Goal: Task Accomplishment & Management: Manage account settings

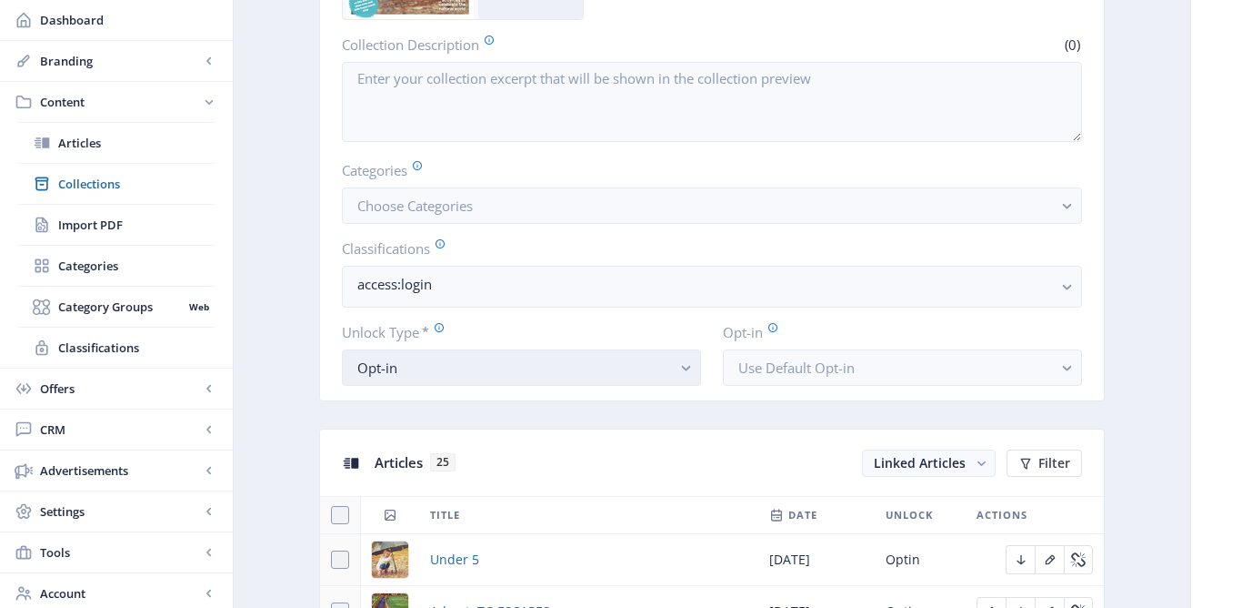
scroll to position [320, 0]
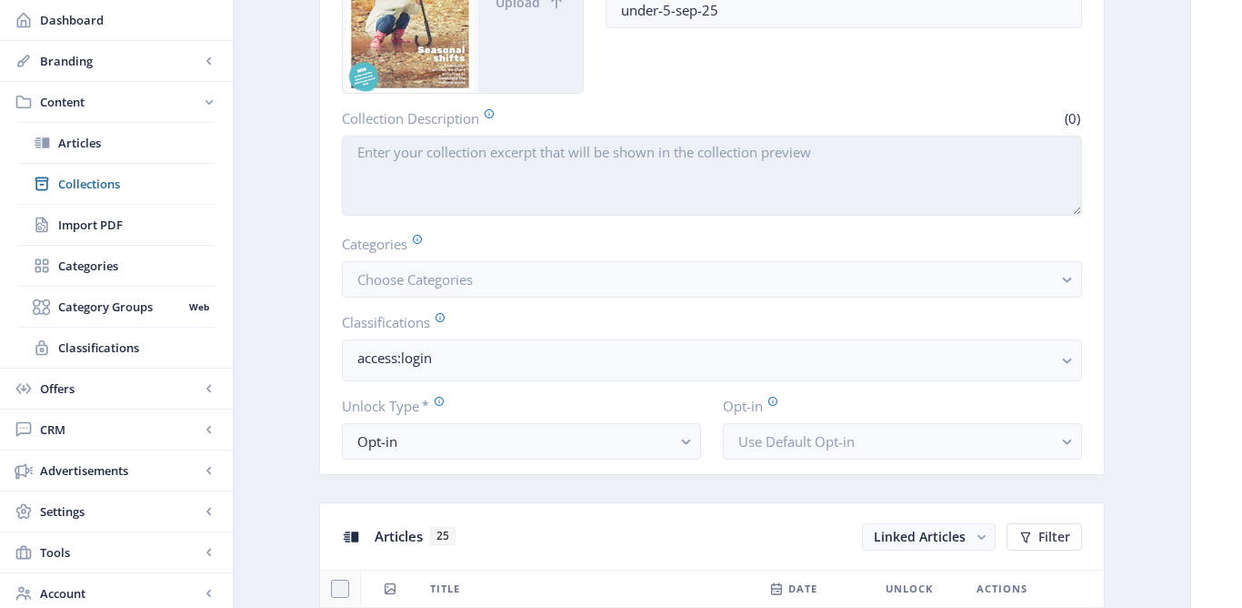
click at [531, 166] on textarea "Collection Description" at bounding box center [712, 176] width 740 height 80
paste textarea "Welcome to the September edition of Under 5 magazine."
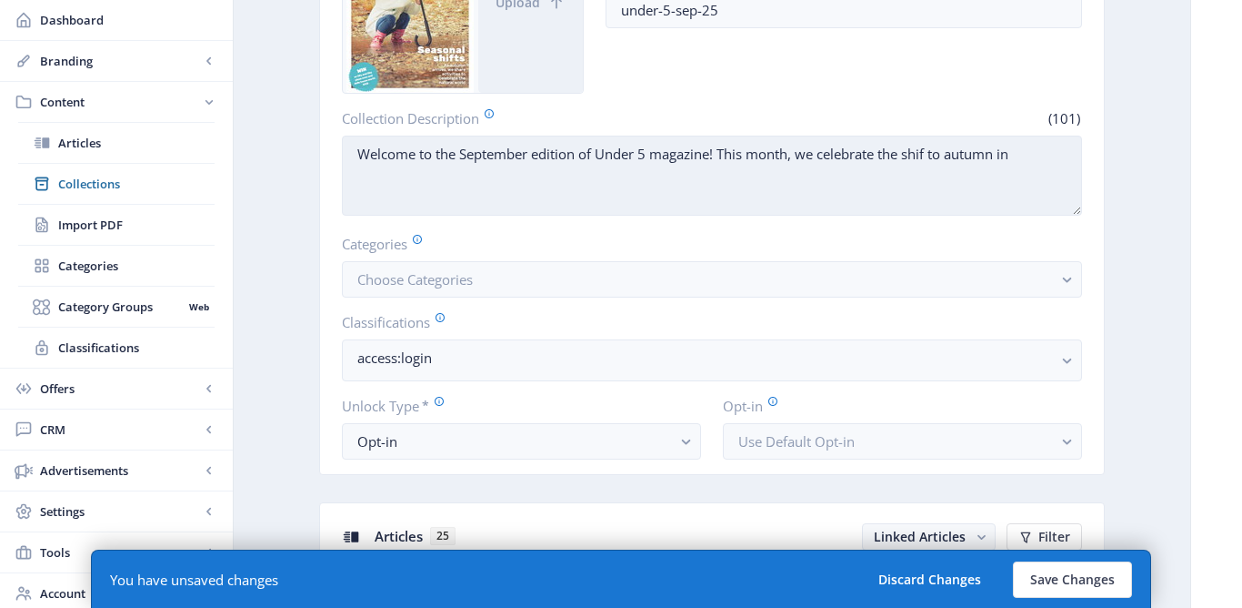
click at [931, 155] on textarea "Welcome to the September edition of Under 5 magazine! This month, we celebrate …" at bounding box center [712, 176] width 740 height 80
click at [1029, 146] on textarea "Welcome to the September edition of Under 5 magazine! This month, we celebrate …" at bounding box center [712, 176] width 740 height 80
click at [387, 179] on textarea "Welcome to the September edition of Under 5 magazine! This month, we celebrate …" at bounding box center [712, 176] width 740 height 80
click at [504, 175] on textarea "Welcome to the September edition of Under 5 magazine! This month, we celebrate …" at bounding box center [712, 176] width 740 height 80
click at [856, 150] on textarea "Welcome to the September edition of Under 5 magazine! This month, we celebrate …" at bounding box center [712, 176] width 740 height 80
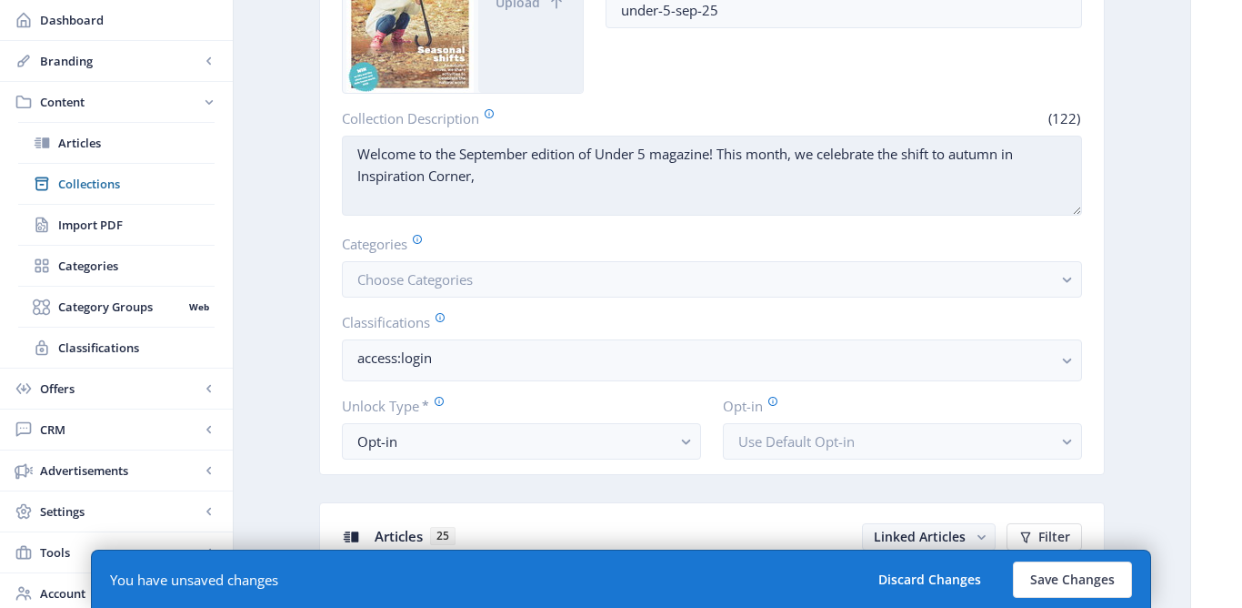
click at [856, 150] on textarea "Welcome to the September edition of Under 5 magazine! This month, we celebrate …" at bounding box center [712, 176] width 740 height 80
click at [916, 154] on textarea "Welcome to the September edition of Under 5 magazine! This month, we mark the s…" at bounding box center [712, 176] width 740 height 80
click at [518, 175] on textarea "Welcome to the September edition of Under 5 magazine! This month, we mark the s…" at bounding box center [712, 176] width 740 height 80
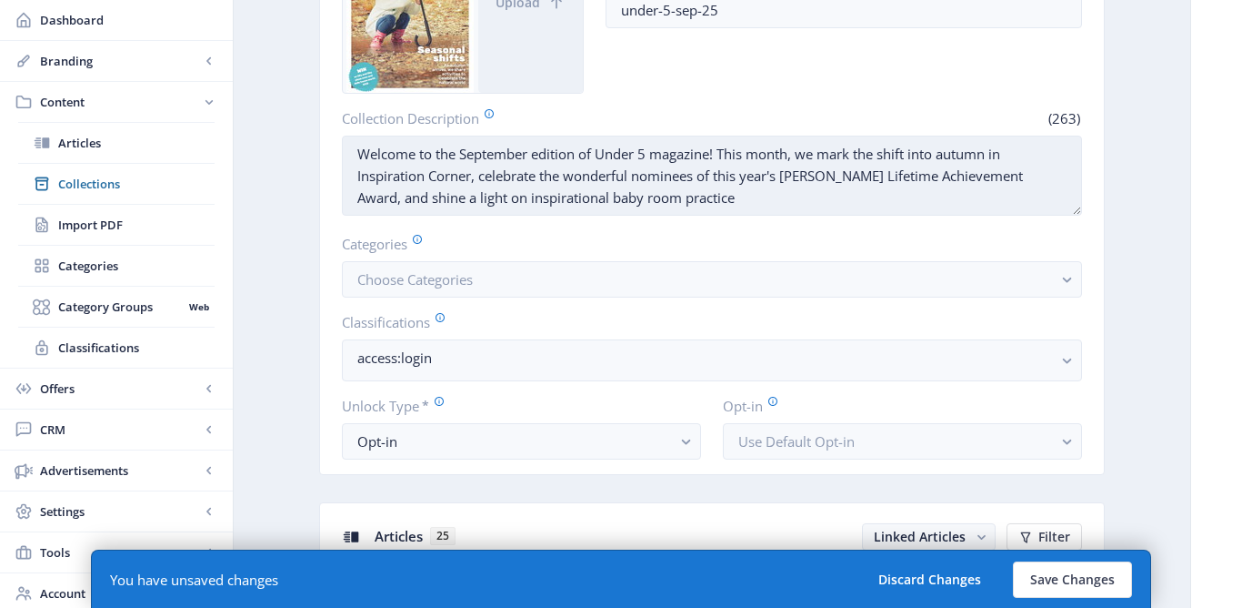
click at [374, 202] on textarea "Welcome to the September edition of Under 5 magazine! This month, we mark the s…" at bounding box center [712, 176] width 740 height 80
click at [681, 196] on textarea "Welcome to the September edition of Under 5 magazine! This month, we mark the s…" at bounding box center [712, 176] width 740 height 80
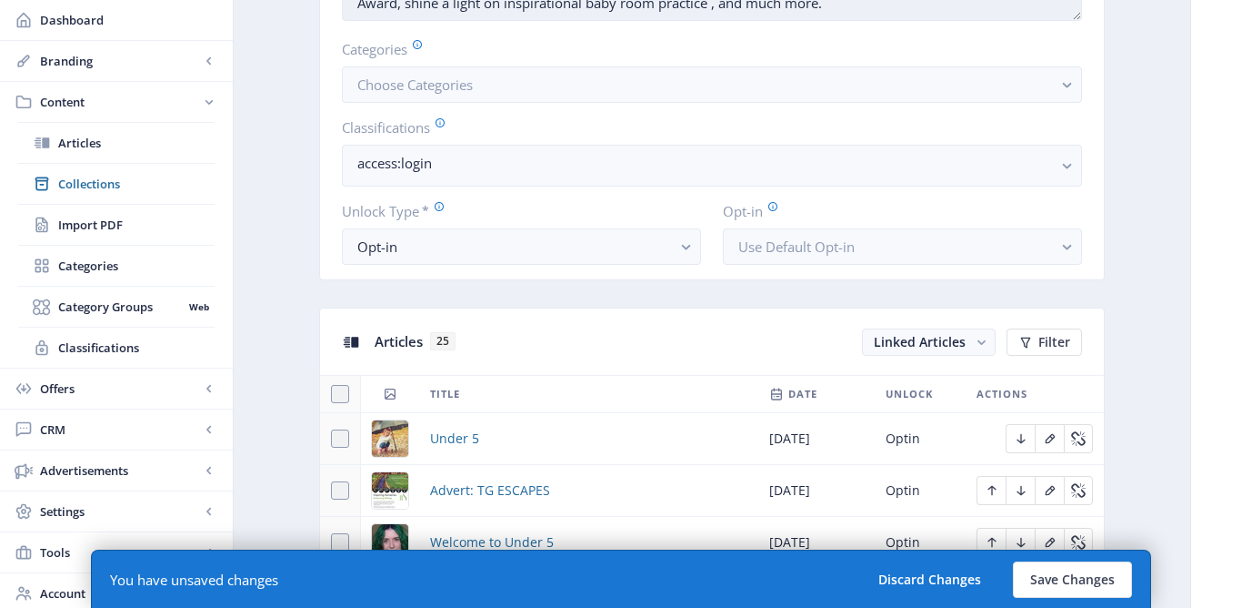
scroll to position [581, 0]
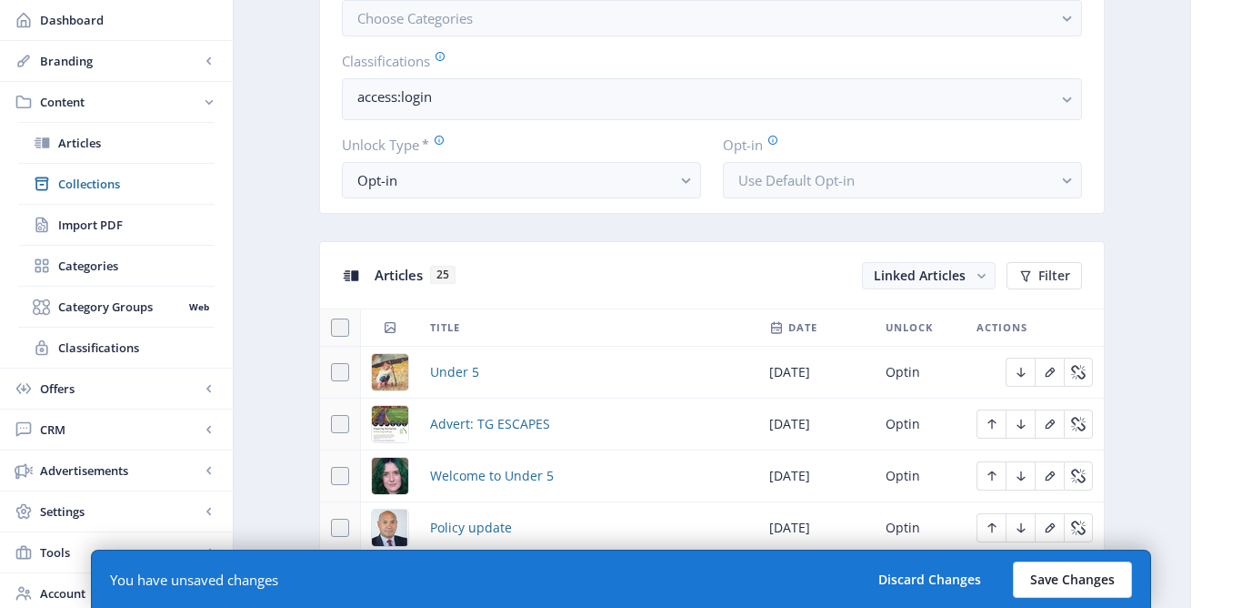
type textarea "Welcome to the September edition of Under 5 magazine! This month, we mark the s…"
click at [1059, 570] on button "Save Changes" at bounding box center [1072, 579] width 119 height 36
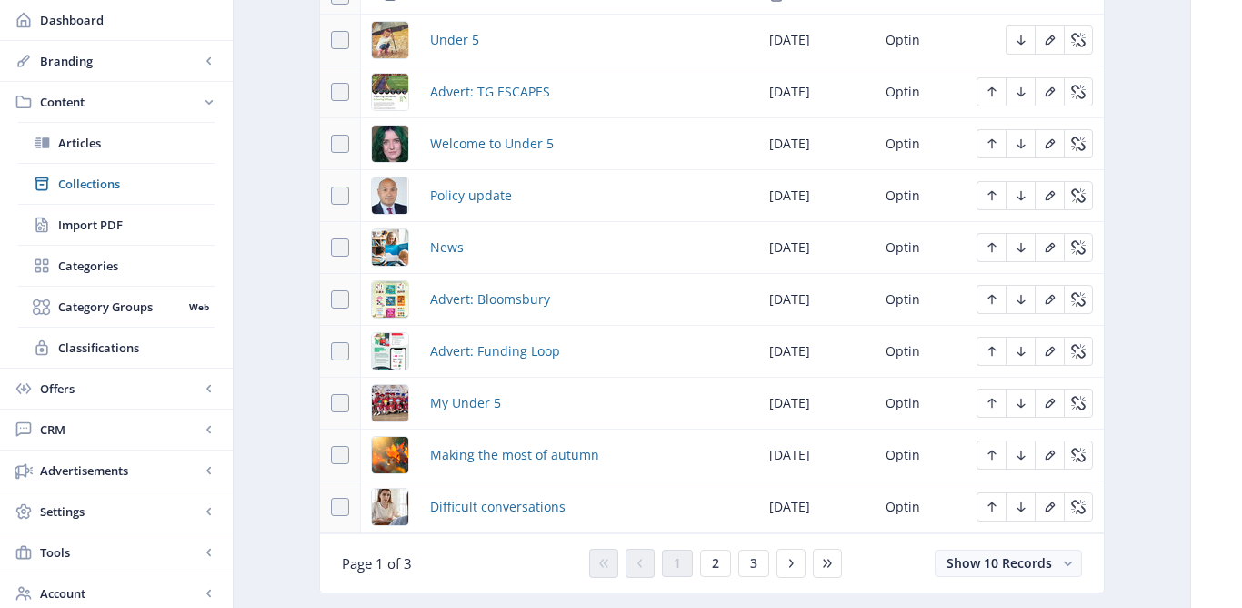
scroll to position [914, 0]
click at [535, 457] on span "Making the most of autumn" at bounding box center [514, 454] width 169 height 22
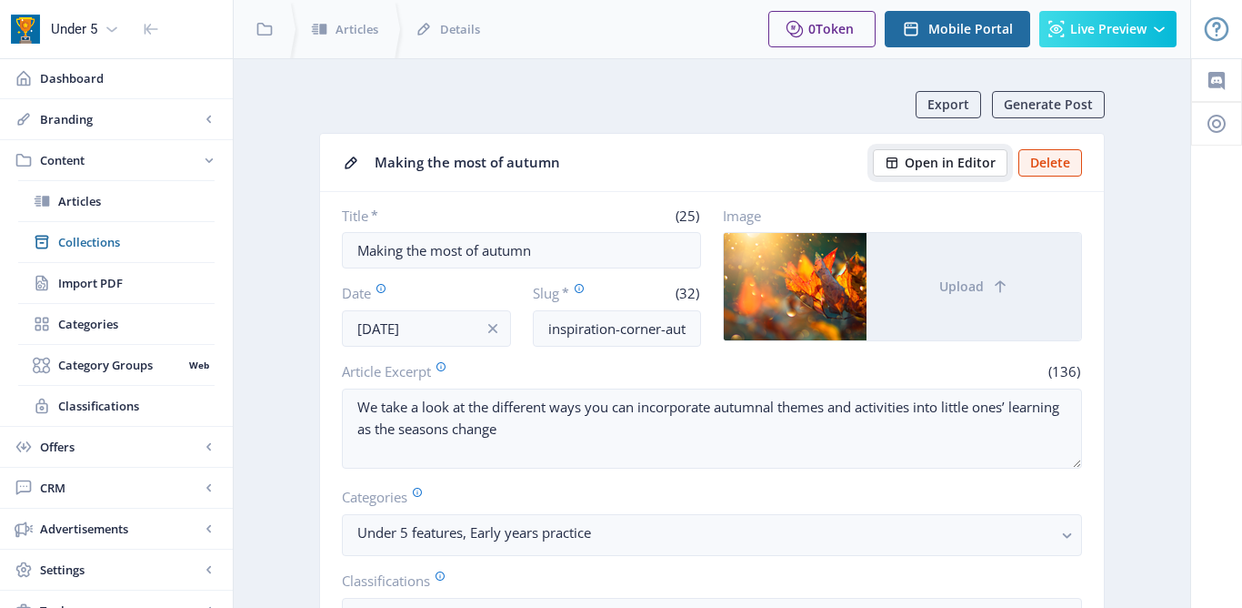
click at [957, 166] on span "Open in Editor" at bounding box center [950, 163] width 91 height 15
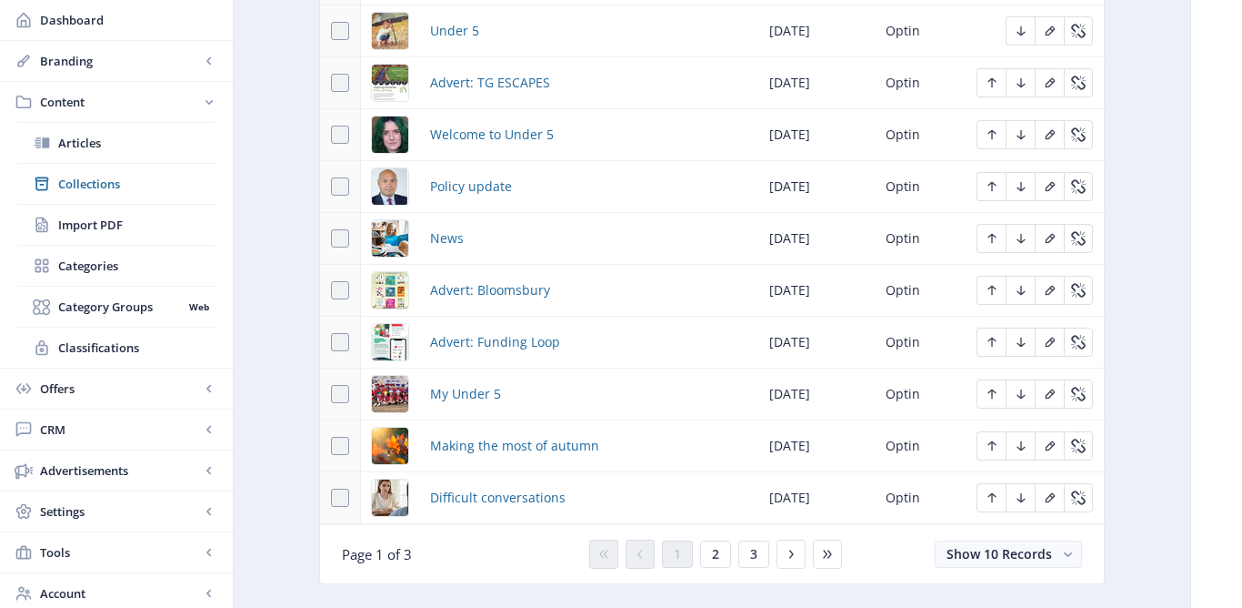
scroll to position [989, 0]
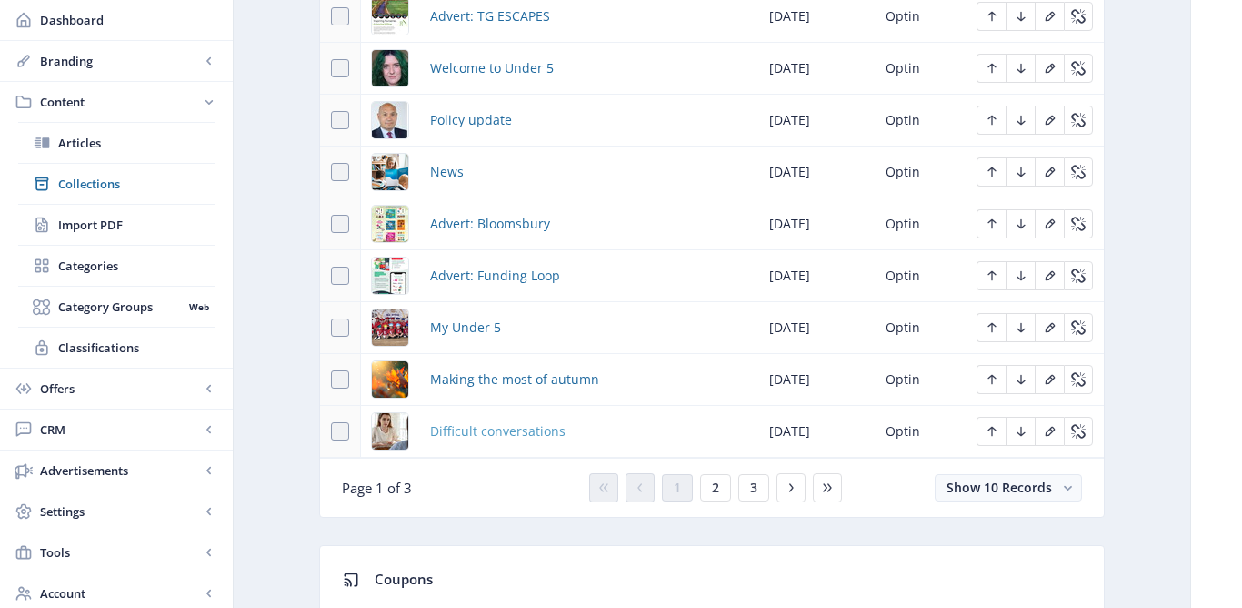
click at [474, 434] on span "Difficult conversations" at bounding box center [498, 431] width 136 height 22
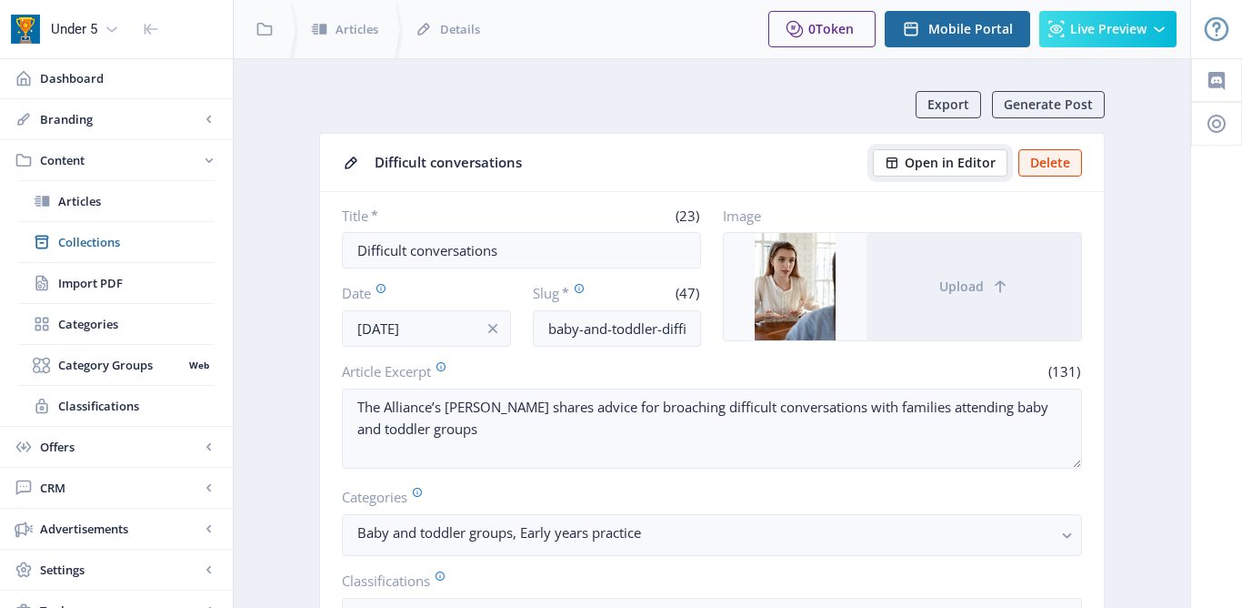
click at [960, 165] on span "Open in Editor" at bounding box center [950, 163] width 91 height 15
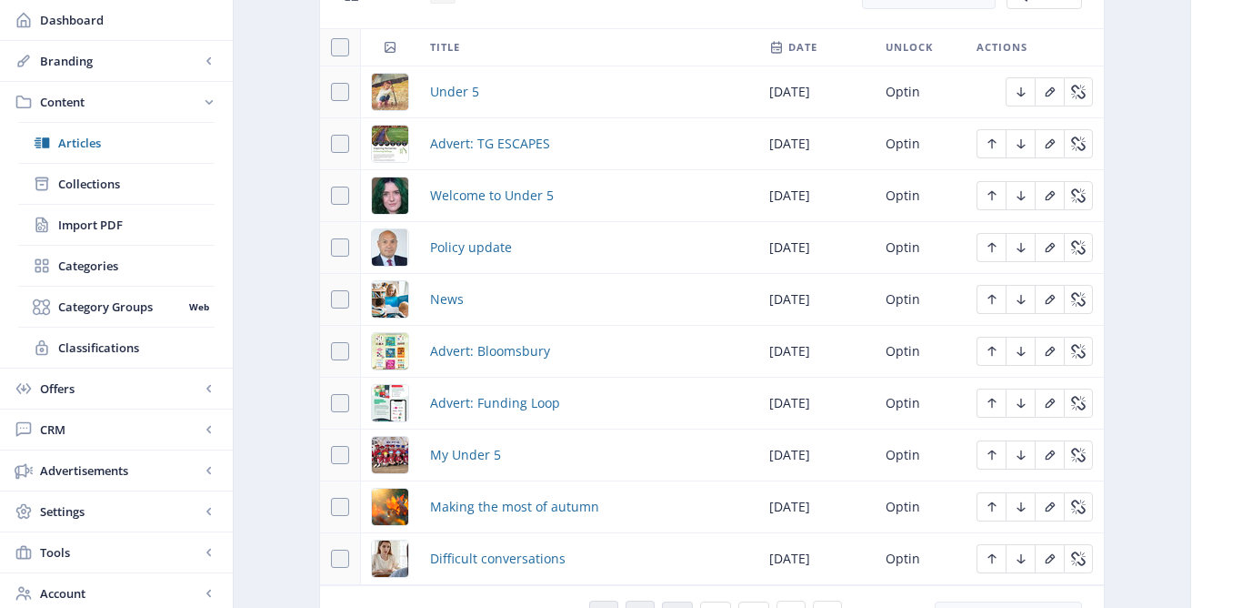
scroll to position [932, 0]
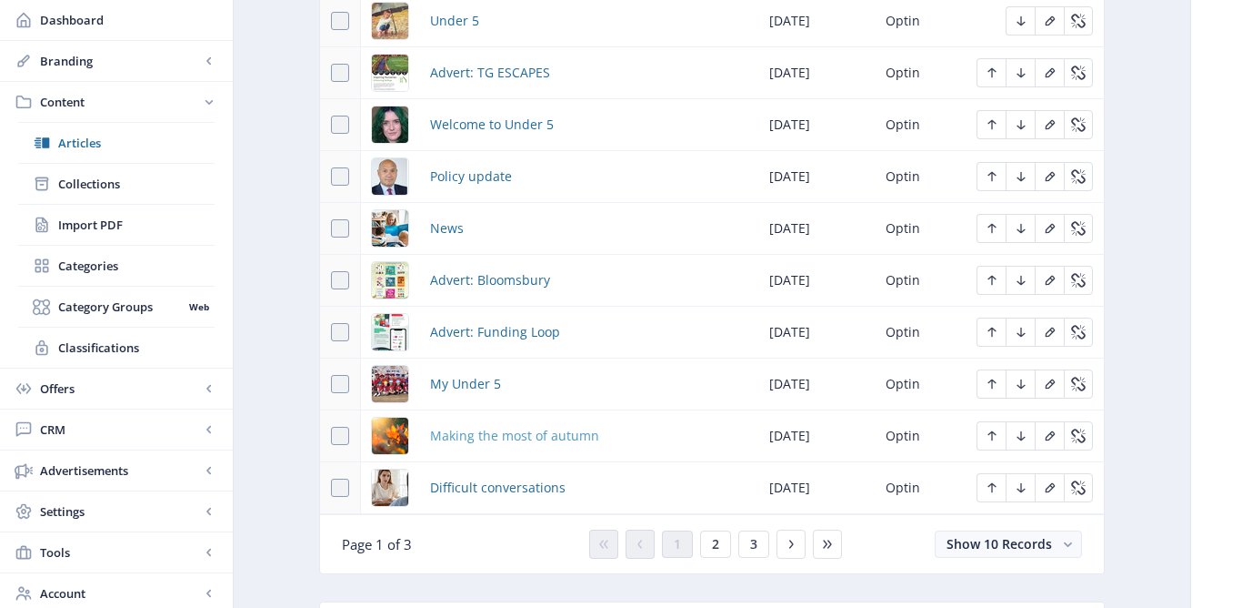
click at [489, 437] on span "Making the most of autumn" at bounding box center [514, 436] width 169 height 22
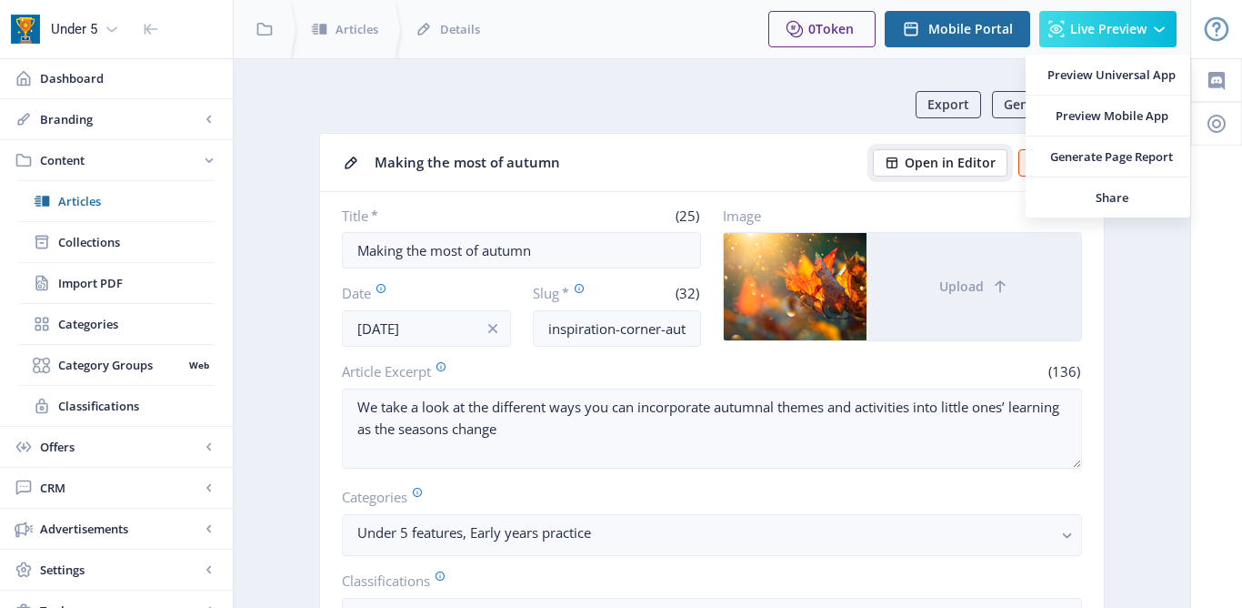
click at [930, 156] on span "Open in Editor" at bounding box center [950, 163] width 91 height 15
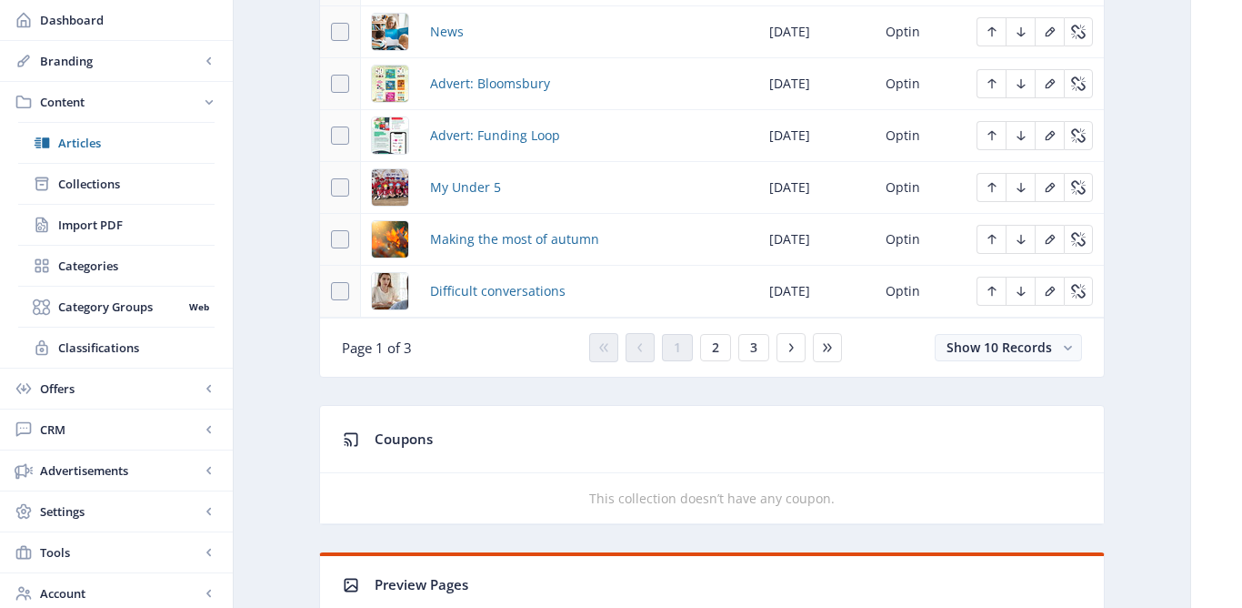
scroll to position [1116, 0]
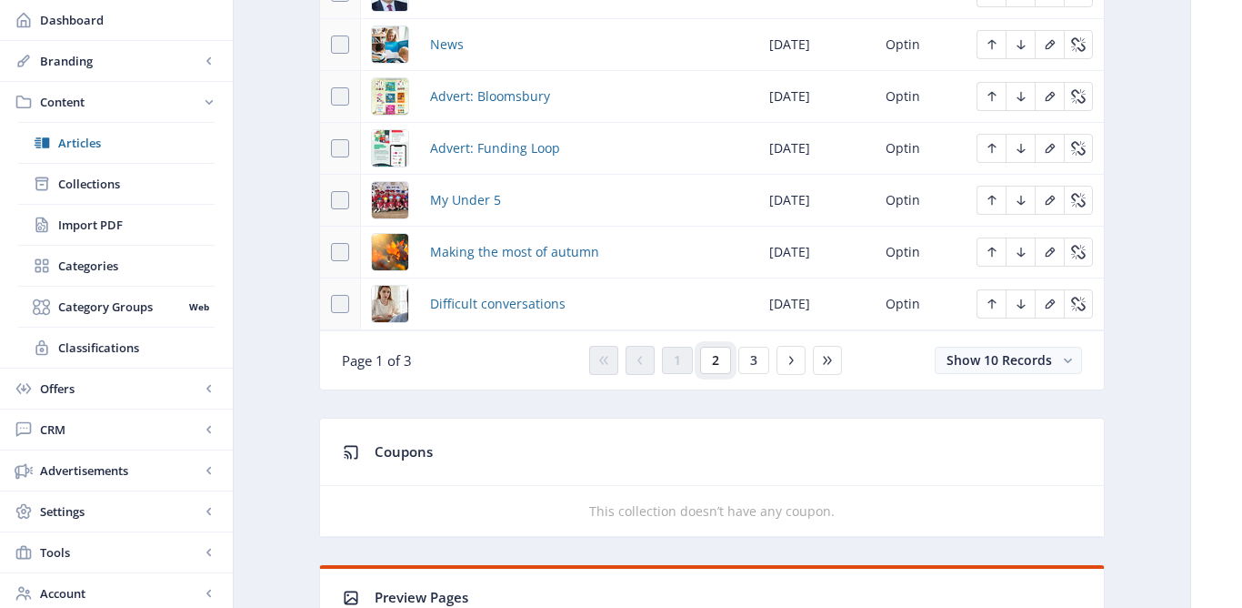
click at [702, 363] on button "2" at bounding box center [715, 360] width 31 height 27
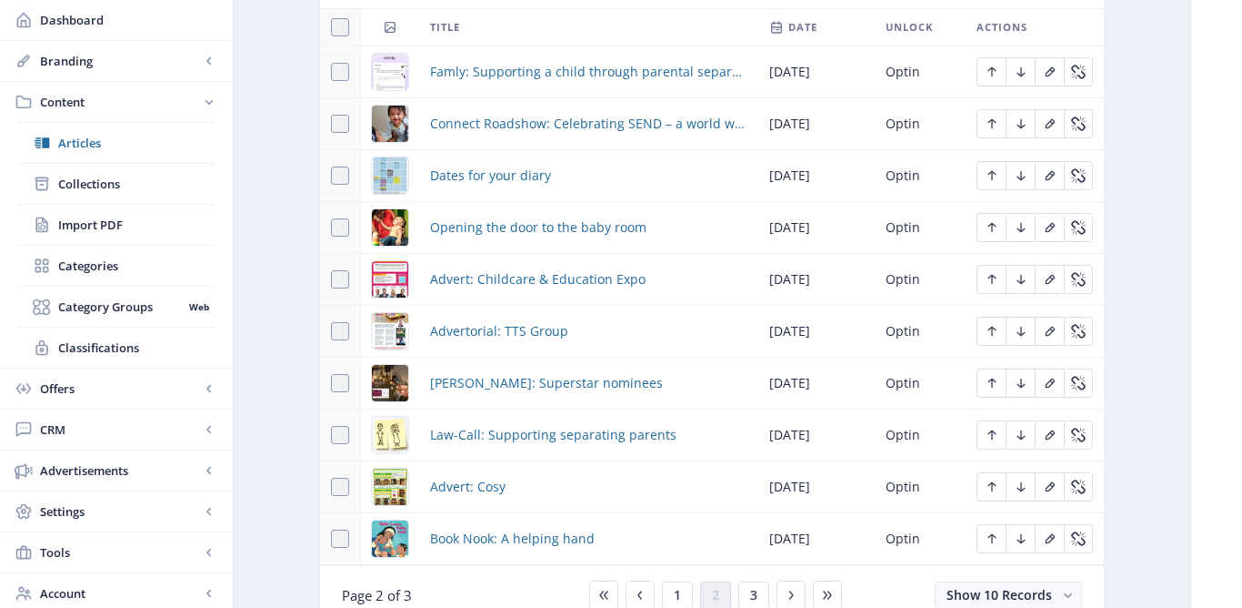
scroll to position [880, 0]
click at [614, 81] on span "Famly: Supporting a child through parental separation" at bounding box center [588, 74] width 317 height 22
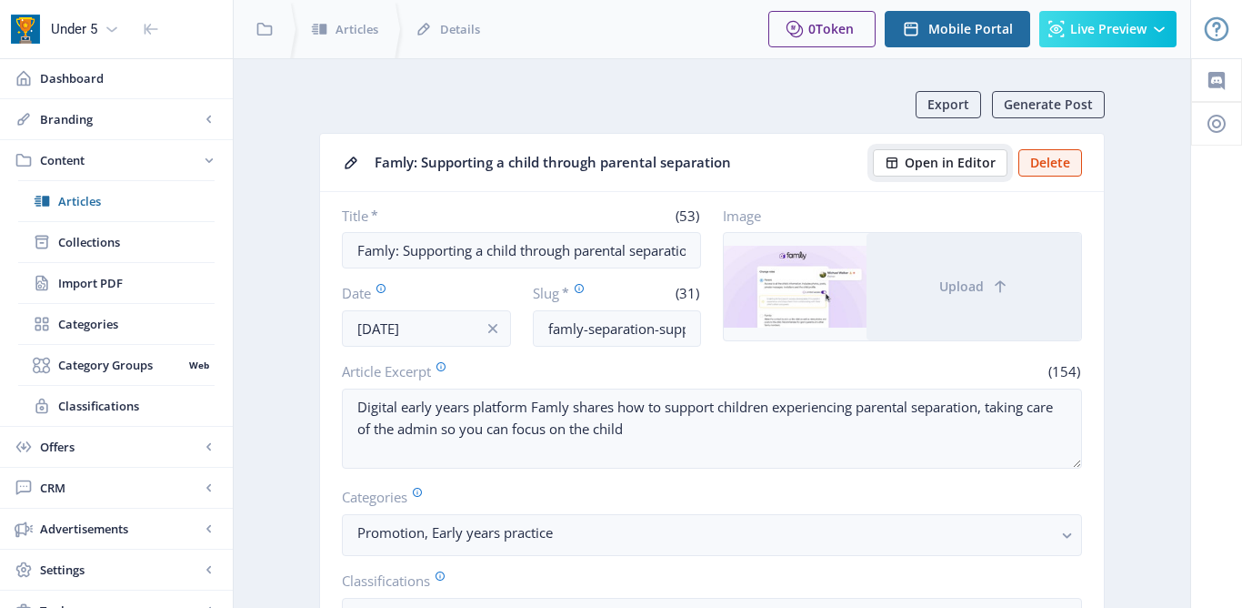
click at [923, 160] on span "Open in Editor" at bounding box center [950, 163] width 91 height 15
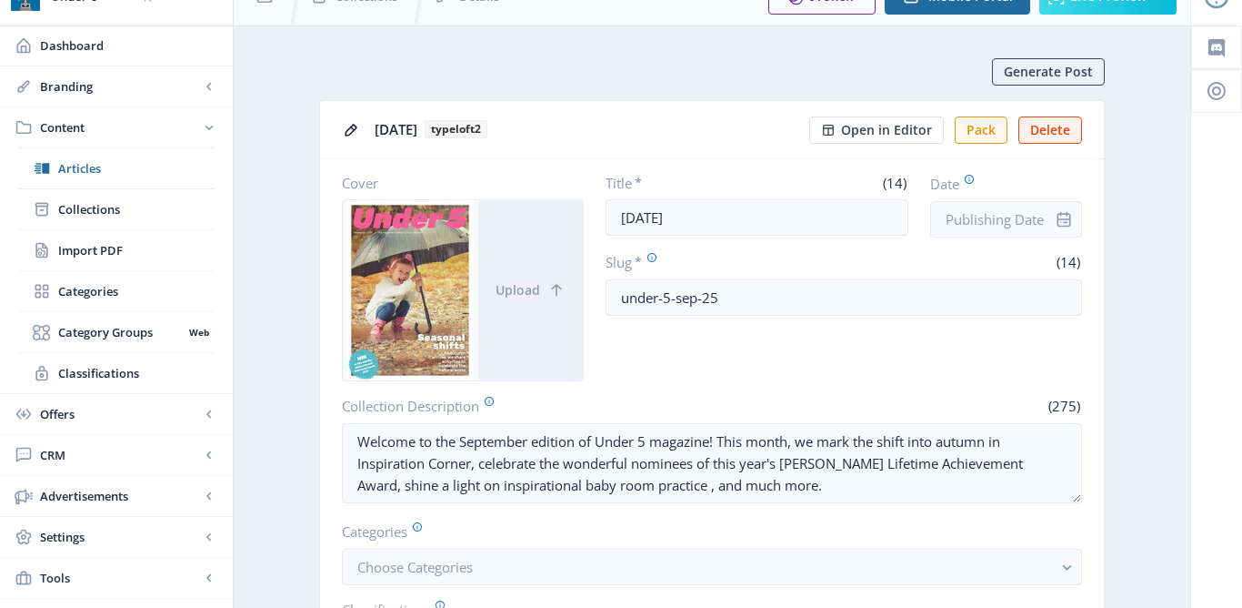
scroll to position [39, 0]
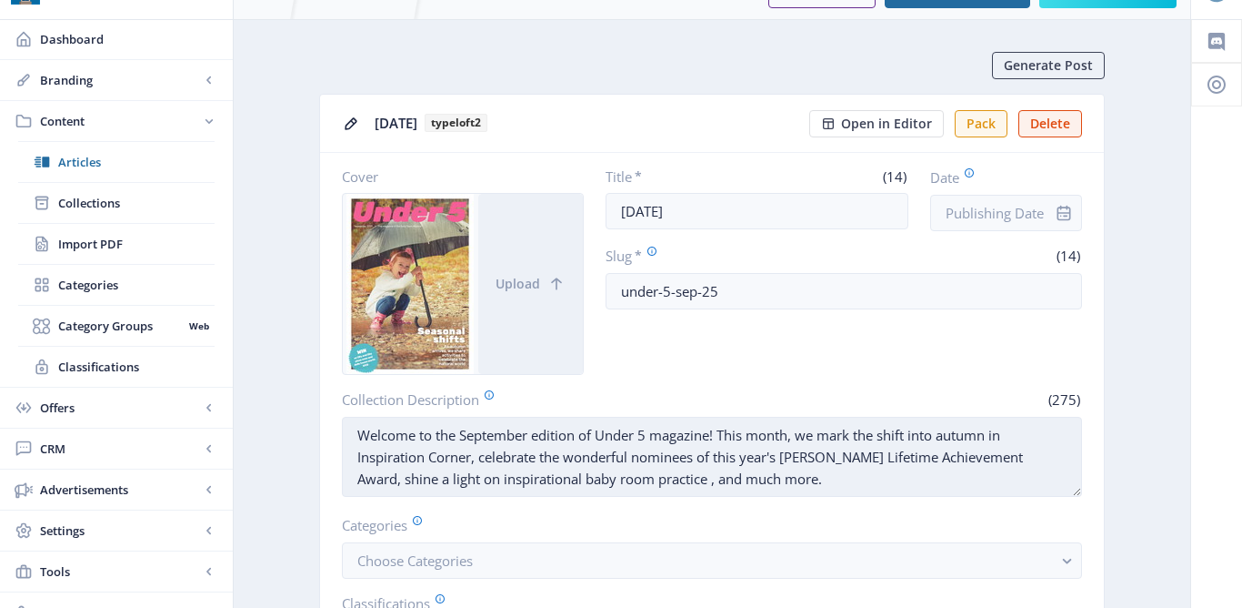
drag, startPoint x: 457, startPoint y: 474, endPoint x: 538, endPoint y: 474, distance: 80.0
click at [538, 475] on textarea "Welcome to the September edition of Under 5 magazine! This month, we mark the s…" at bounding box center [712, 457] width 740 height 80
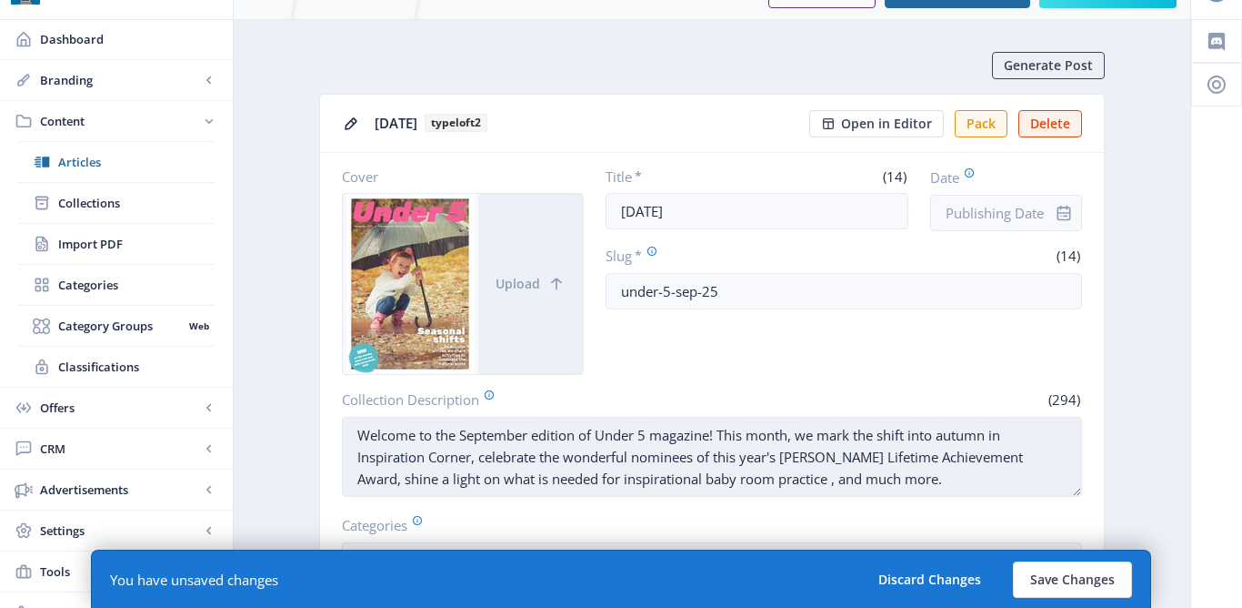
click at [626, 472] on textarea "Welcome to the September edition of Under 5 magazine! This month, we mark the s…" at bounding box center [712, 457] width 740 height 80
click at [627, 473] on textarea "Welcome to the September edition of Under 5 magazine! This month, we mark the s…" at bounding box center [712, 457] width 740 height 80
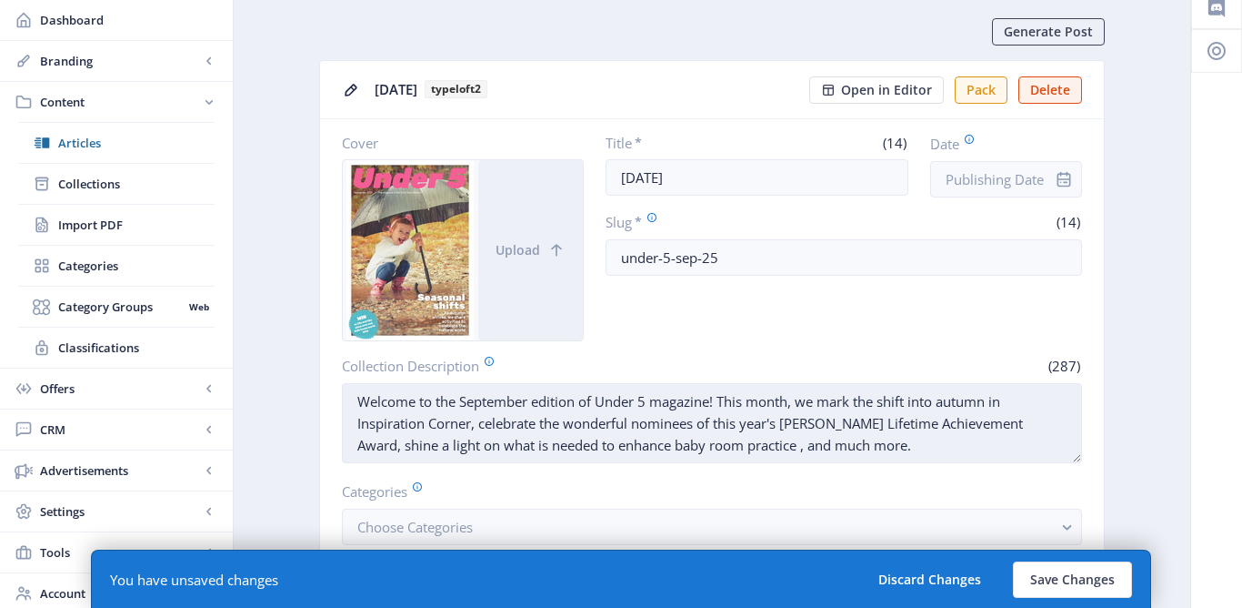
scroll to position [88, 0]
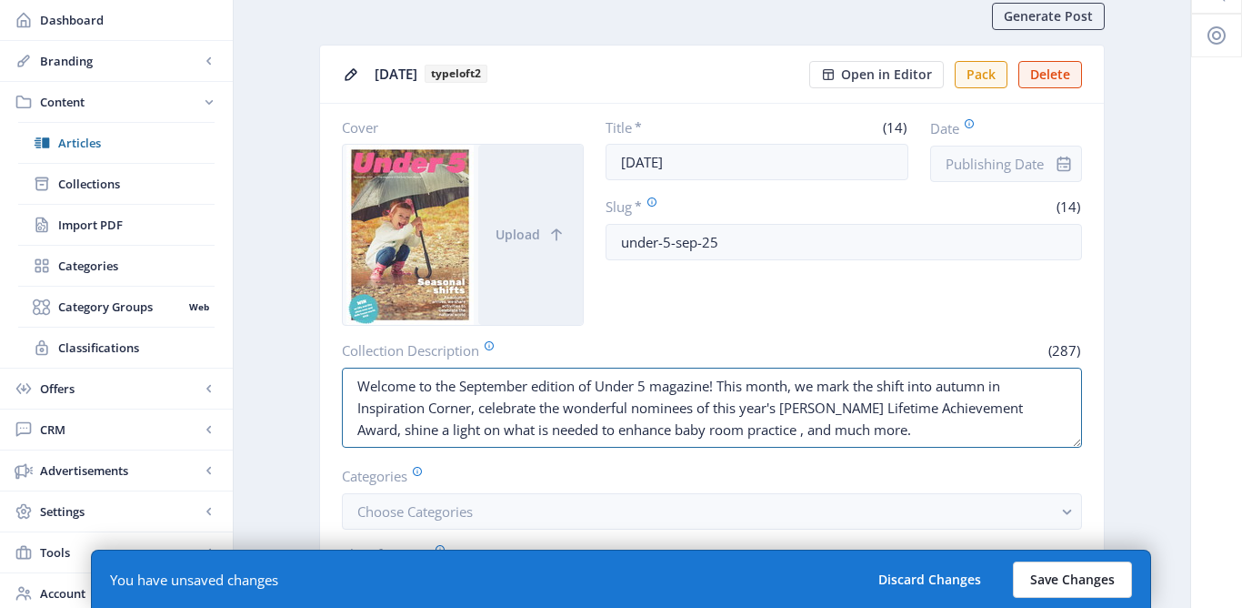
type textarea "Welcome to the September edition of Under 5 magazine! This month, we mark the s…"
click at [1042, 570] on button "Save Changes" at bounding box center [1072, 579] width 119 height 36
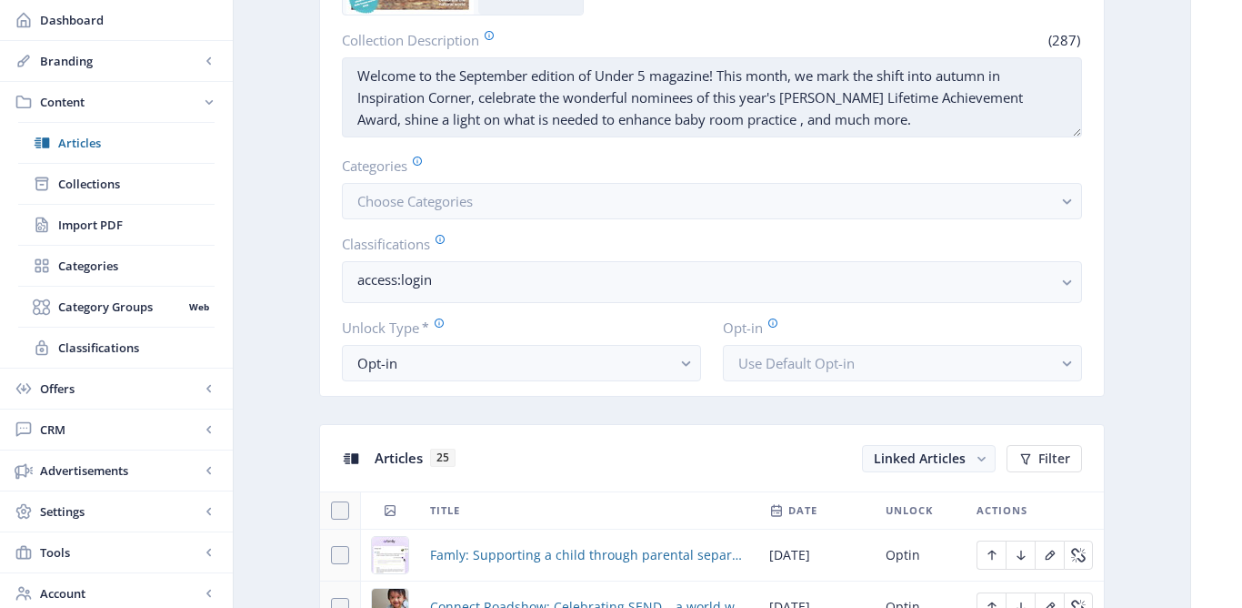
scroll to position [0, 0]
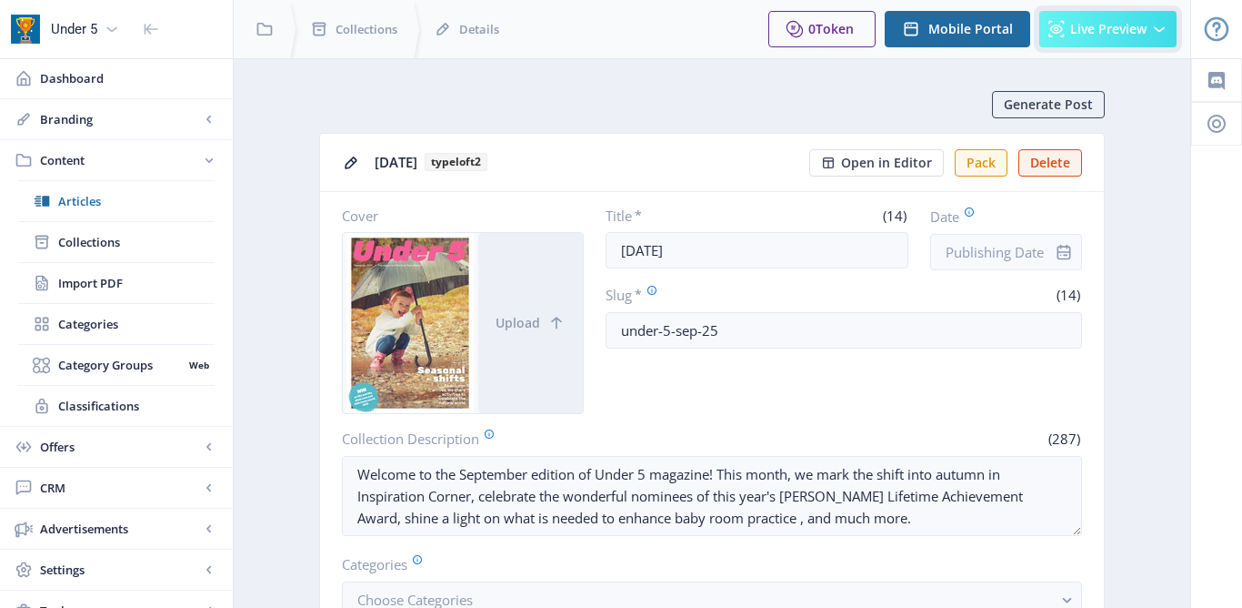
click at [1111, 29] on span "Live Preview" at bounding box center [1109, 29] width 76 height 15
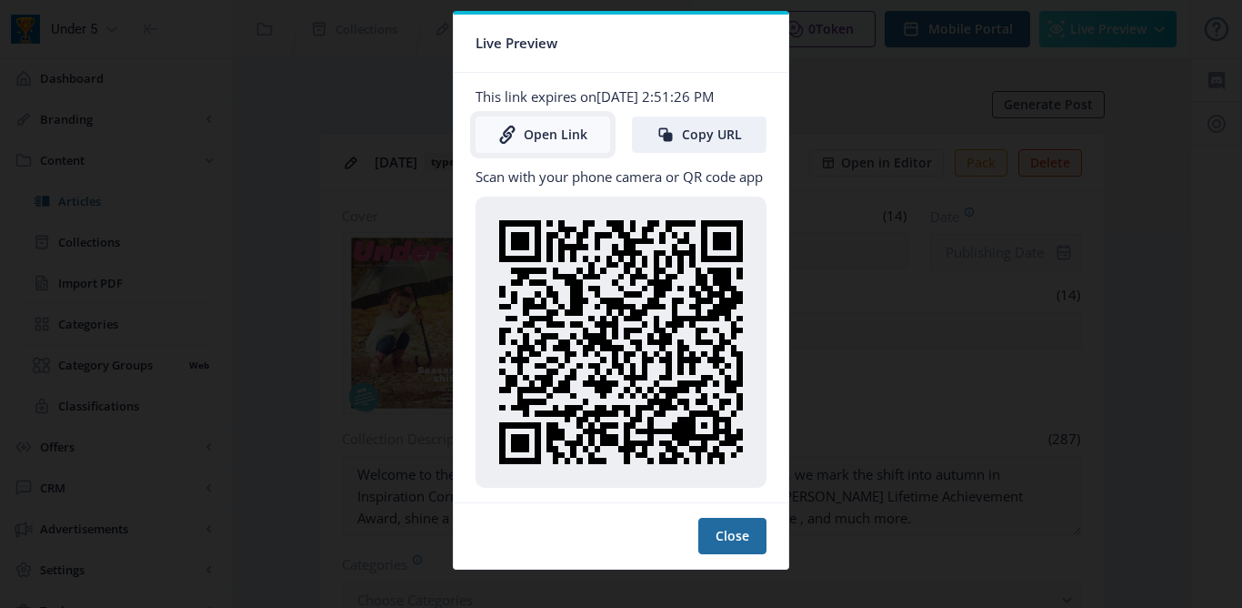
click at [561, 135] on link "Open Link" at bounding box center [543, 134] width 135 height 36
click at [711, 532] on button "Close" at bounding box center [733, 536] width 68 height 36
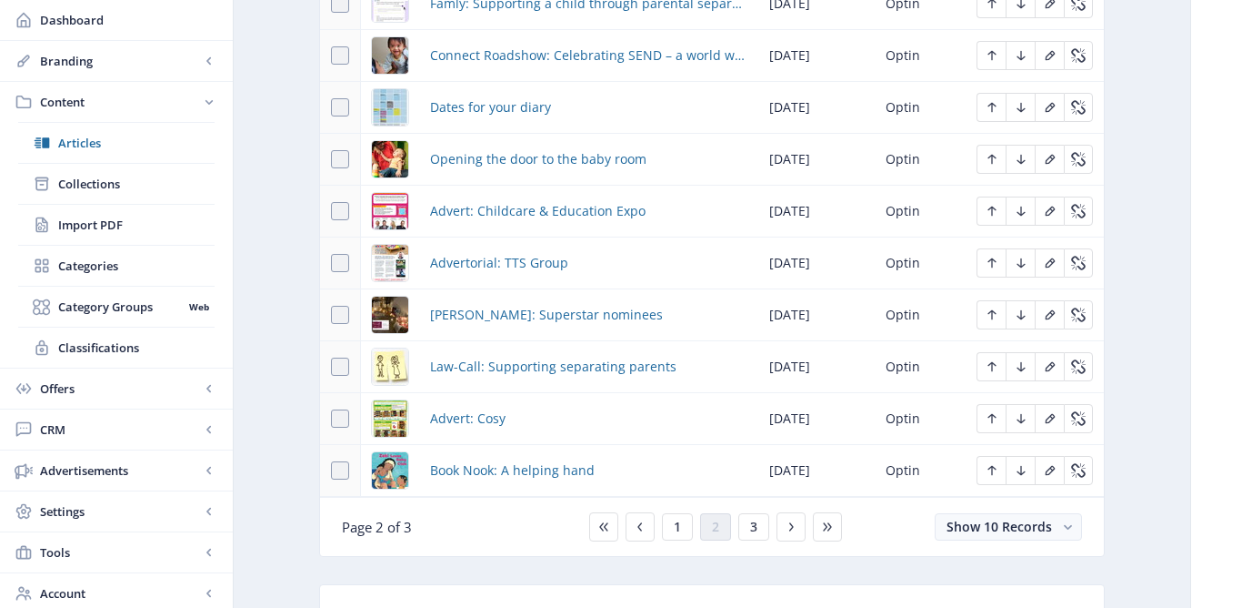
scroll to position [992, 0]
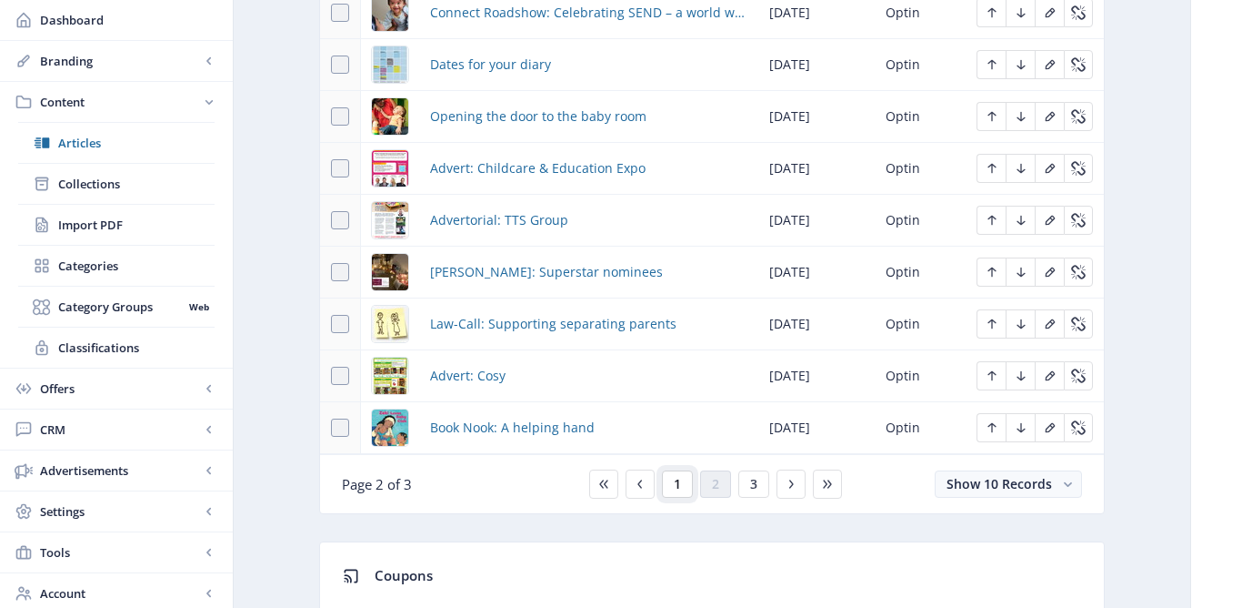
click at [672, 496] on button "1" at bounding box center [677, 483] width 31 height 27
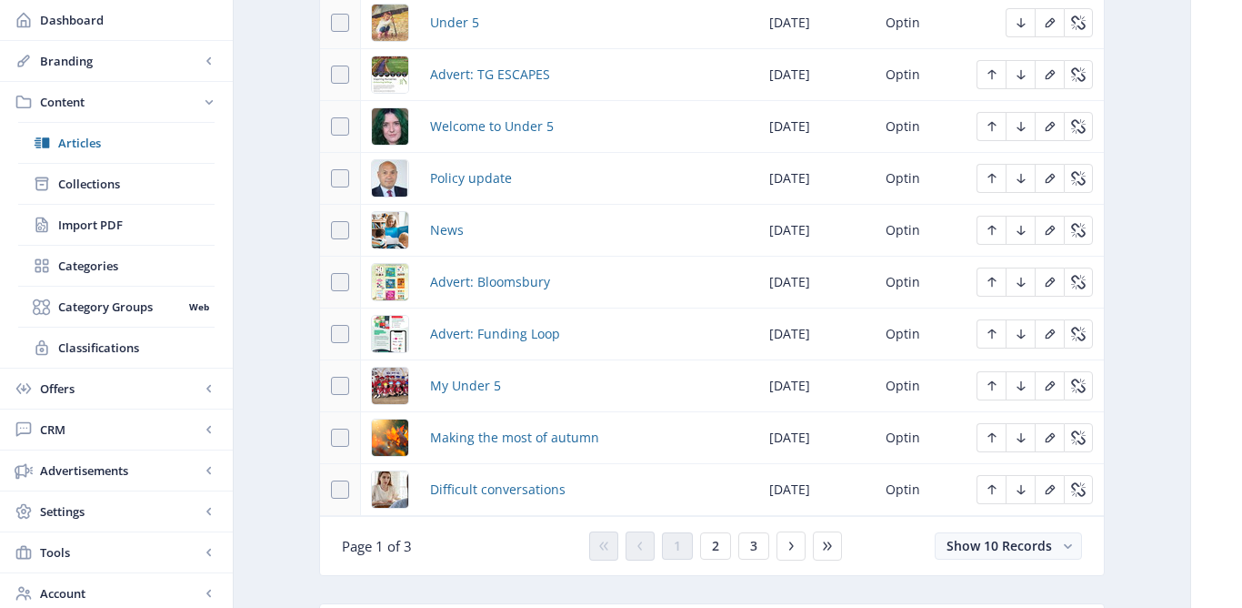
scroll to position [940, 0]
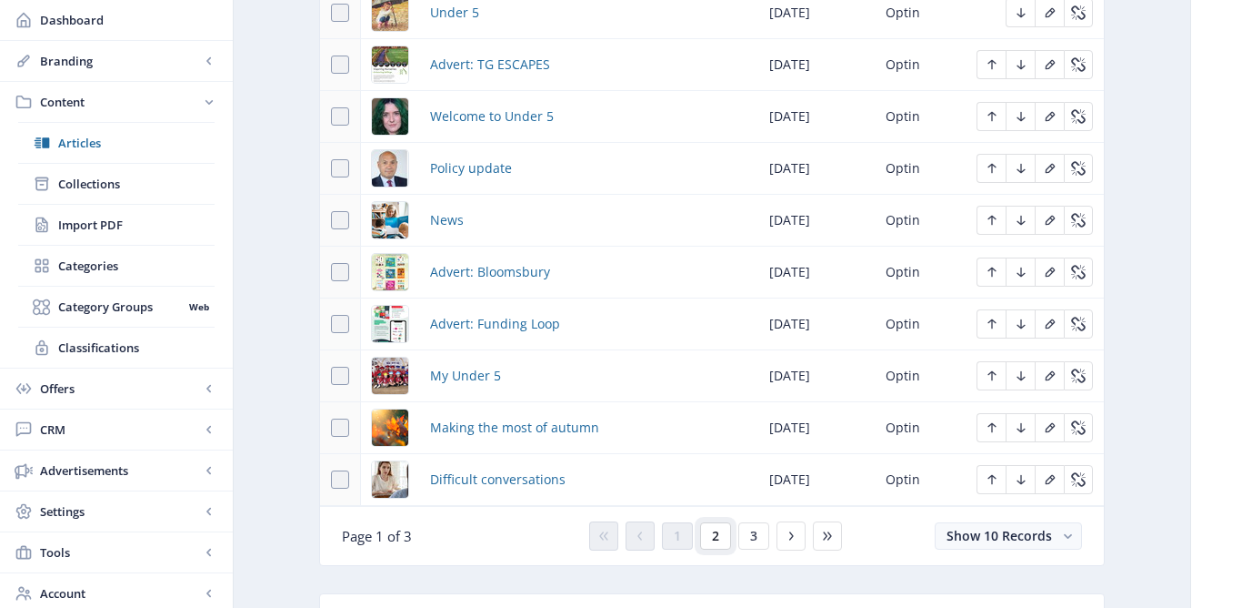
click at [723, 543] on button "2" at bounding box center [715, 535] width 31 height 27
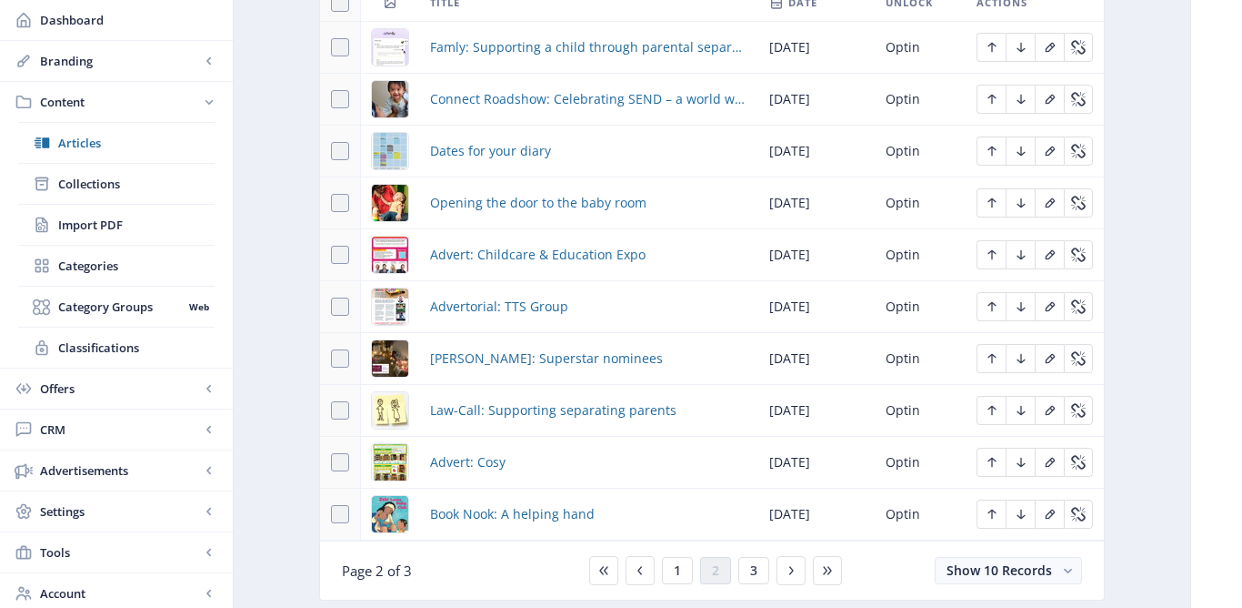
scroll to position [894, 0]
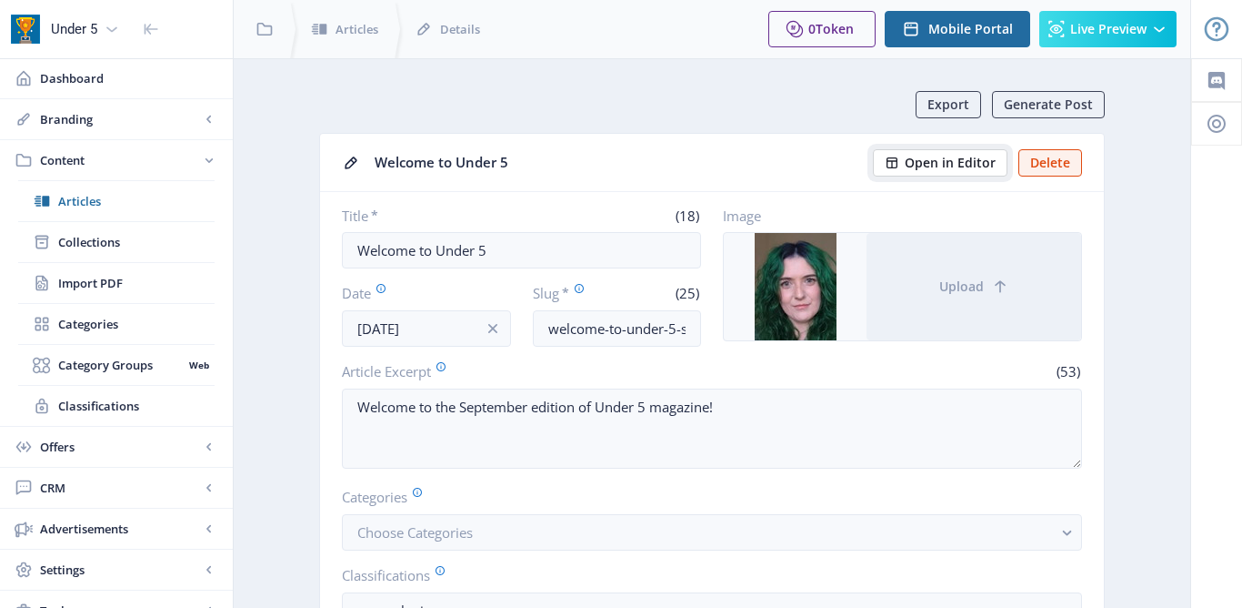
click at [951, 161] on span "Open in Editor" at bounding box center [950, 163] width 91 height 15
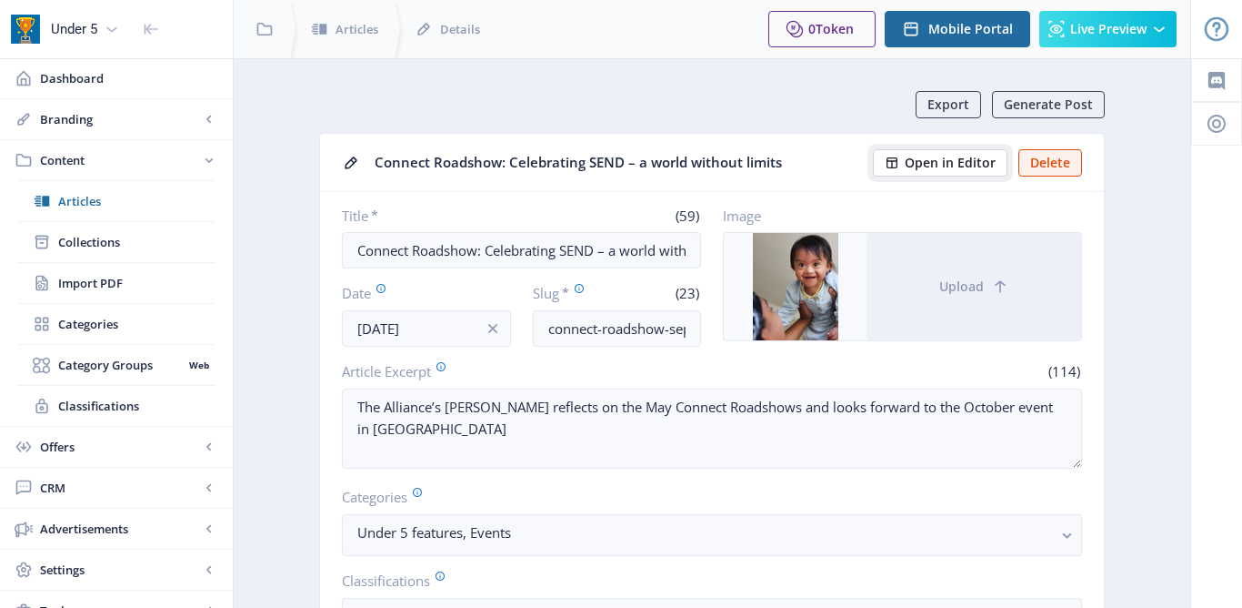
click at [900, 169] on icon at bounding box center [892, 163] width 15 height 15
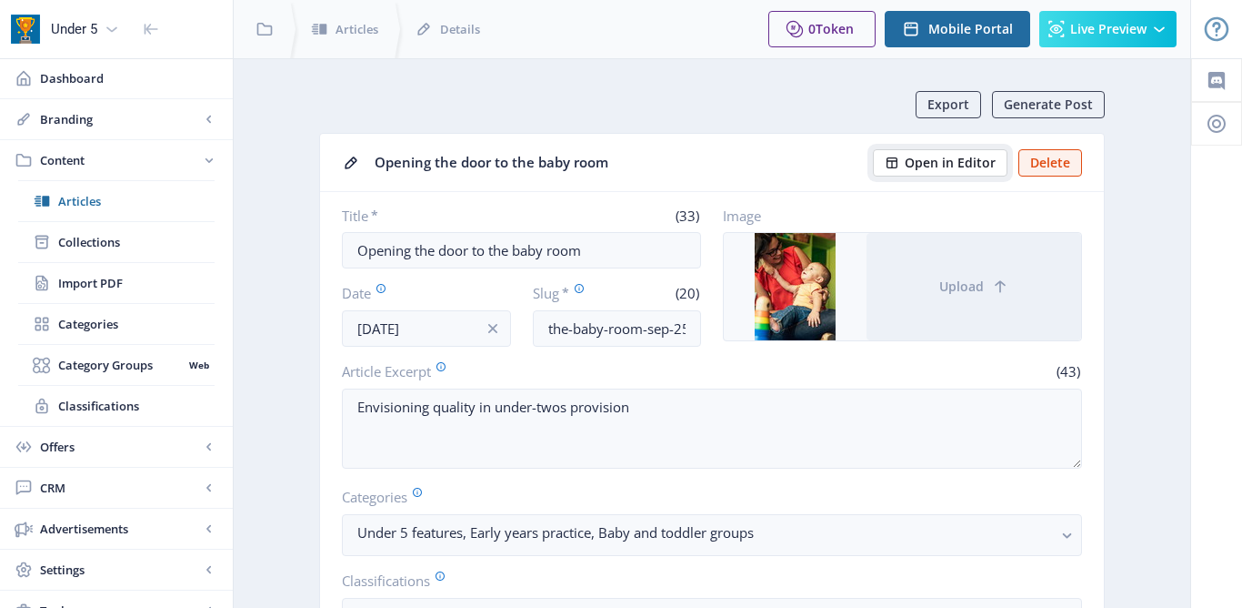
click at [970, 163] on span "Open in Editor" at bounding box center [950, 163] width 91 height 15
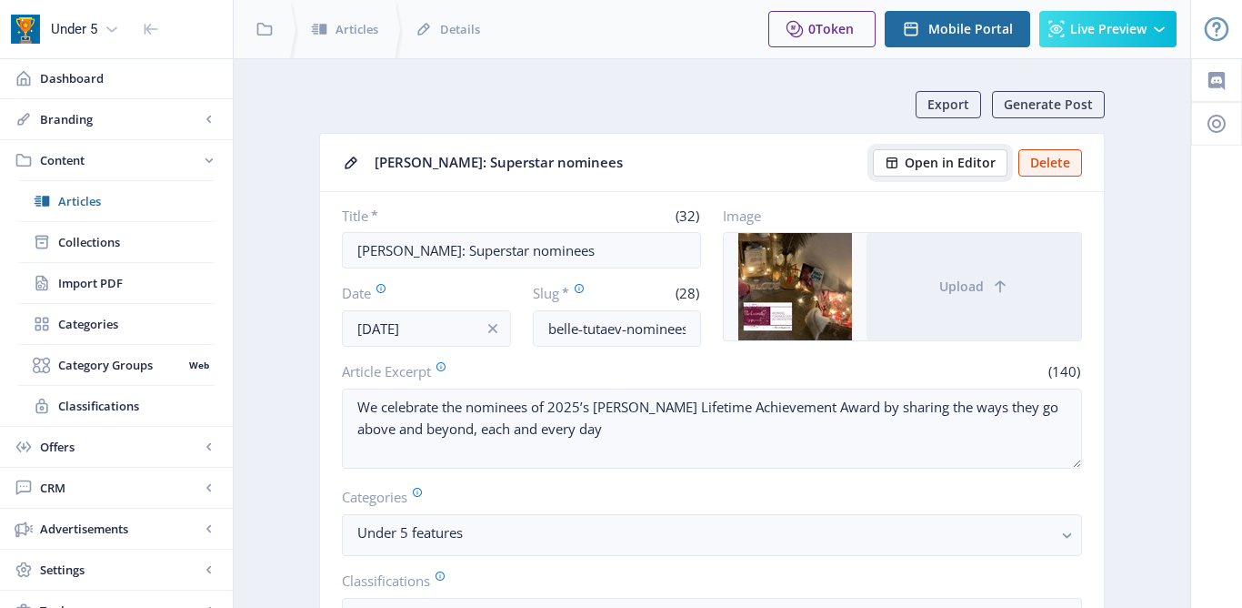
click at [973, 166] on span "Open in Editor" at bounding box center [950, 163] width 91 height 15
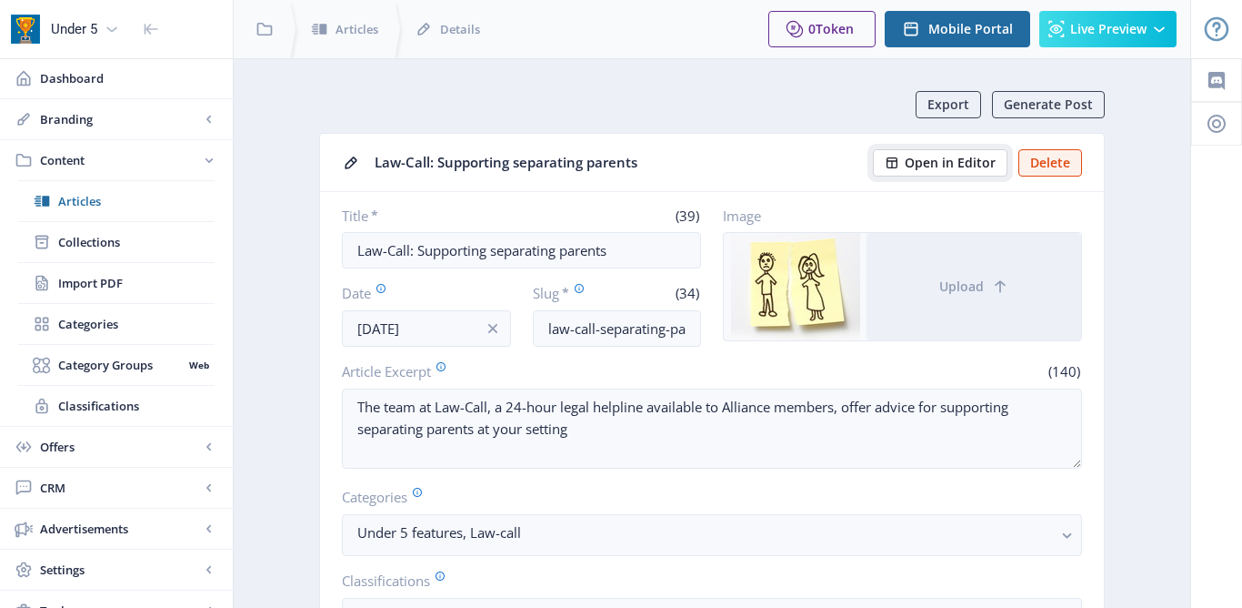
click at [949, 156] on span "Open in Editor" at bounding box center [950, 163] width 91 height 15
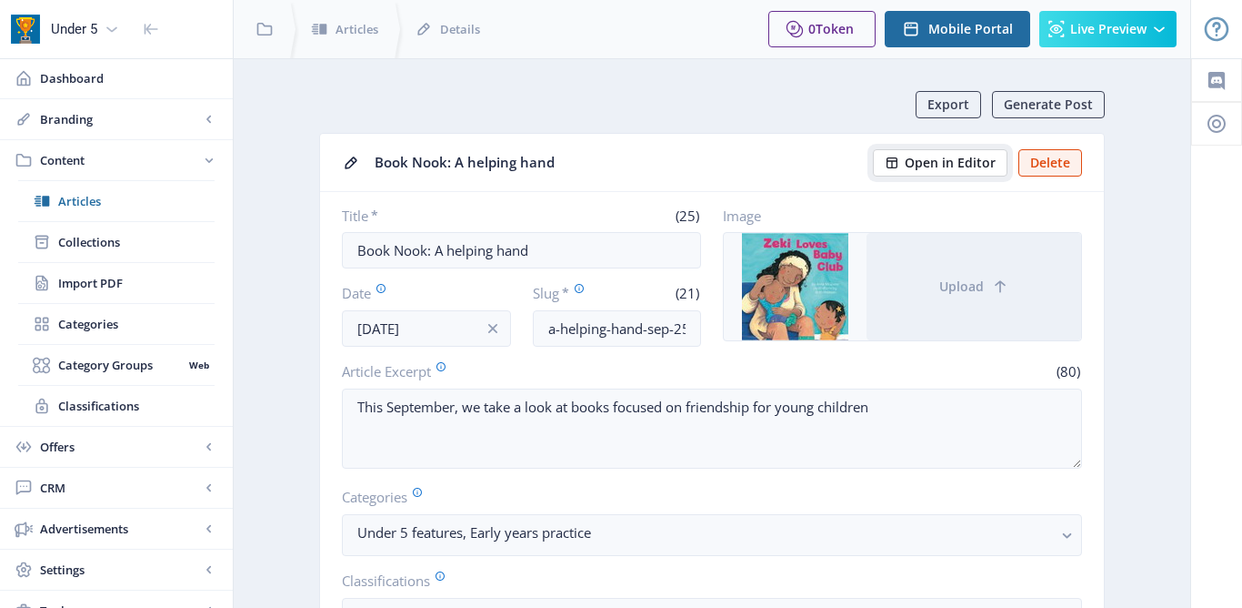
click at [960, 167] on span "Open in Editor" at bounding box center [950, 163] width 91 height 15
